Goal: Use online tool/utility: Utilize a website feature to perform a specific function

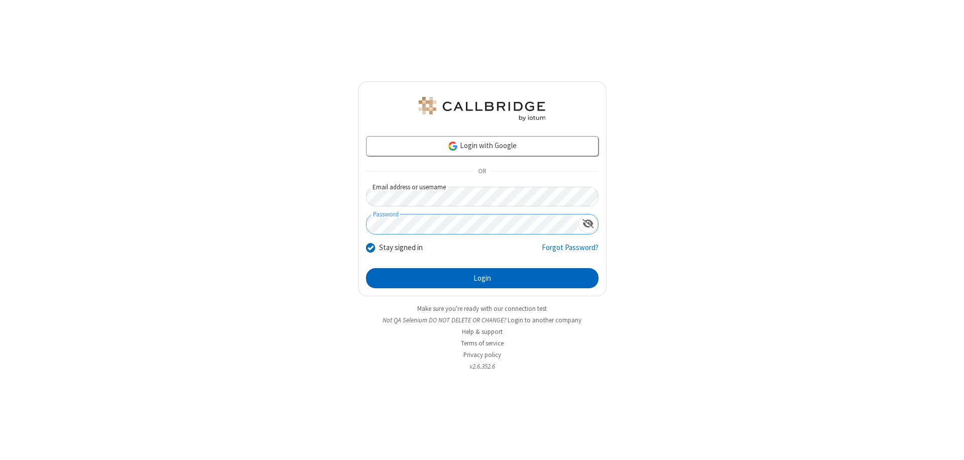
click at [482, 278] on button "Login" at bounding box center [482, 278] width 233 height 20
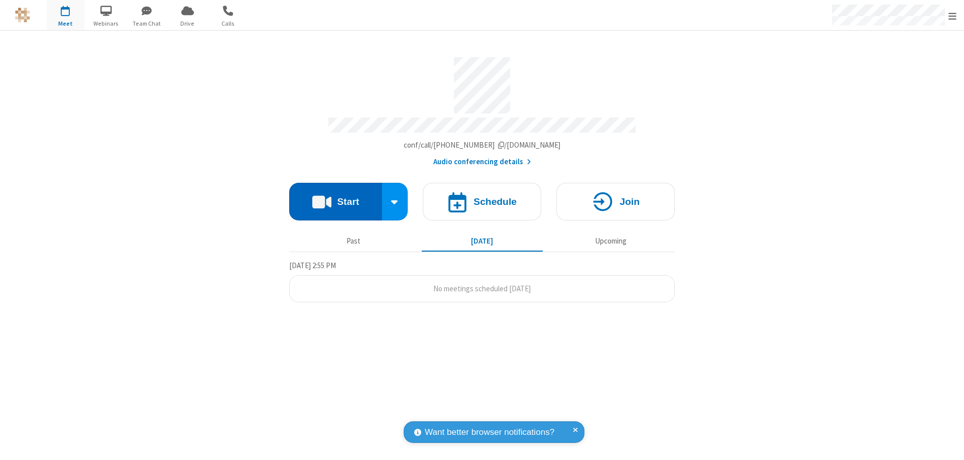
click at [336, 197] on button "Start" at bounding box center [335, 202] width 93 height 38
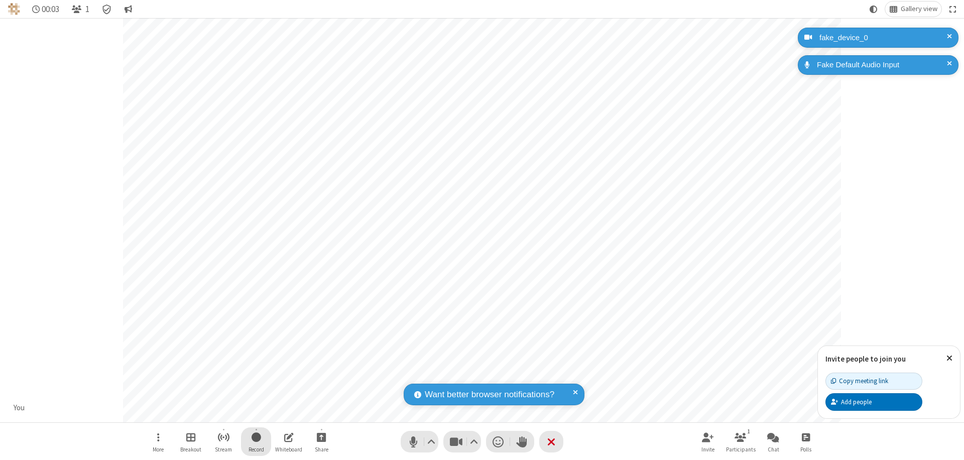
click at [256, 442] on span "Start recording" at bounding box center [257, 437] width 10 height 13
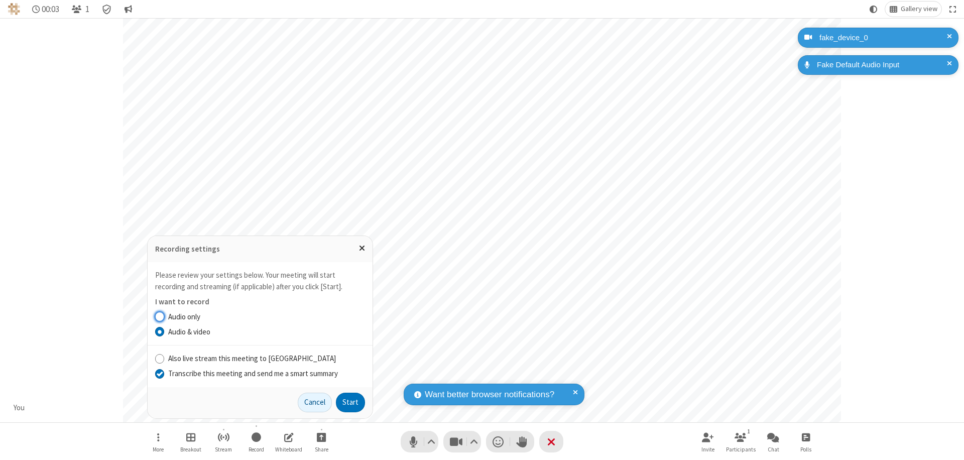
click at [159, 373] on input "Transcribe this meeting and send me a smart summary" at bounding box center [160, 373] width 10 height 11
click at [351, 402] on button "Start" at bounding box center [350, 403] width 29 height 20
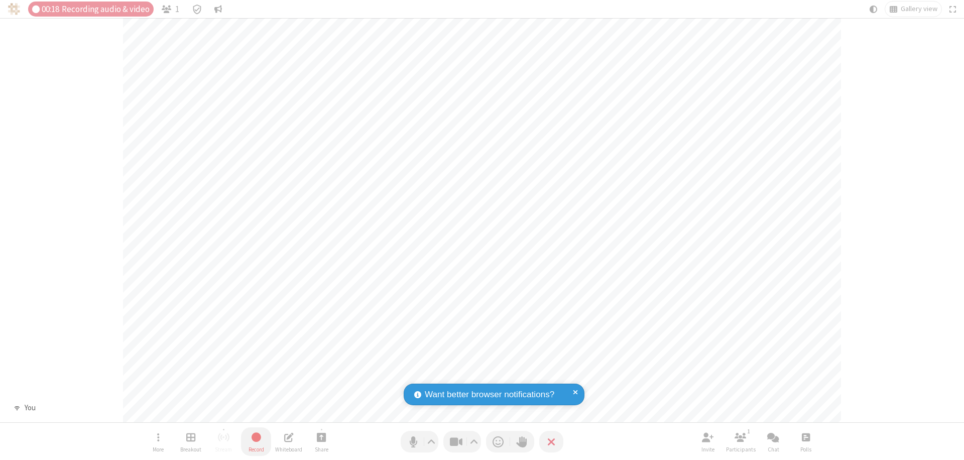
click at [256, 442] on span "Stop recording" at bounding box center [257, 437] width 12 height 13
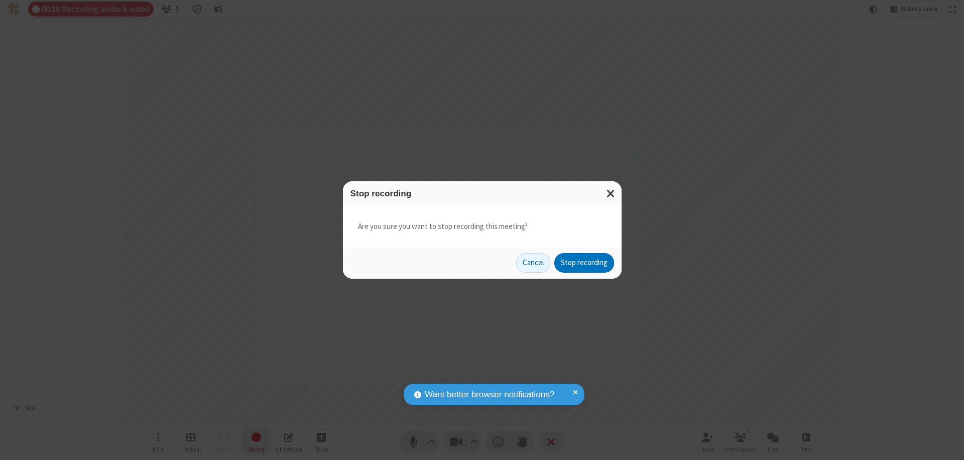
click at [584, 263] on button "Stop recording" at bounding box center [585, 263] width 60 height 20
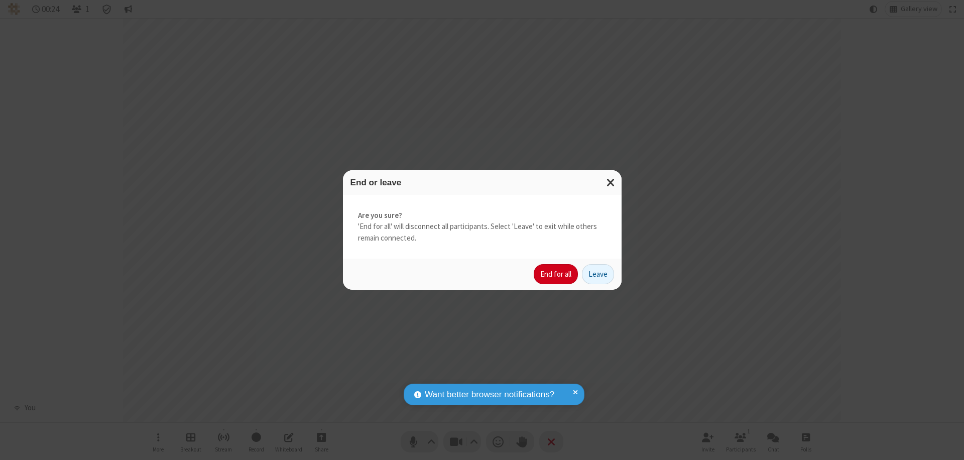
click at [557, 274] on button "End for all" at bounding box center [556, 274] width 44 height 20
